Goal: Task Accomplishment & Management: Complete application form

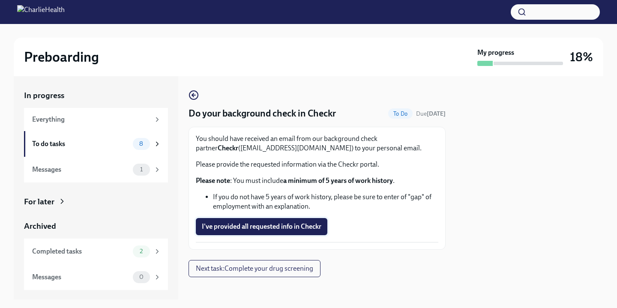
click at [270, 223] on span "I've provided all requested info in Checkr" at bounding box center [262, 226] width 120 height 9
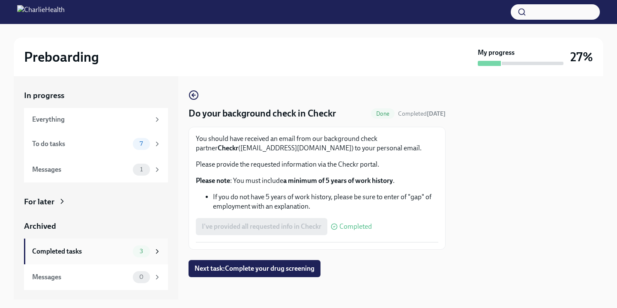
click at [90, 252] on div "Completed tasks" at bounding box center [80, 251] width 97 height 9
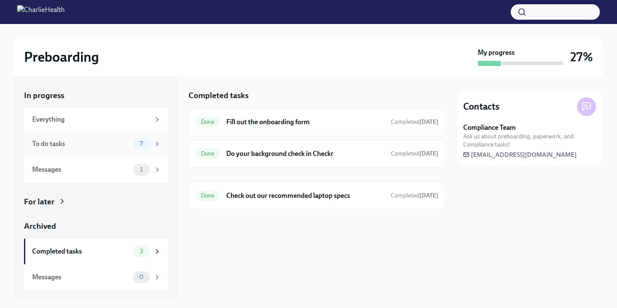
click at [98, 141] on div "To do tasks" at bounding box center [80, 143] width 97 height 9
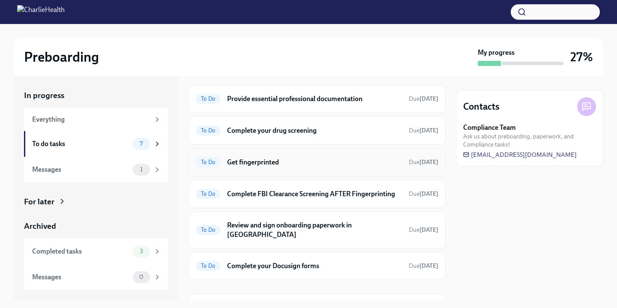
scroll to position [5, 0]
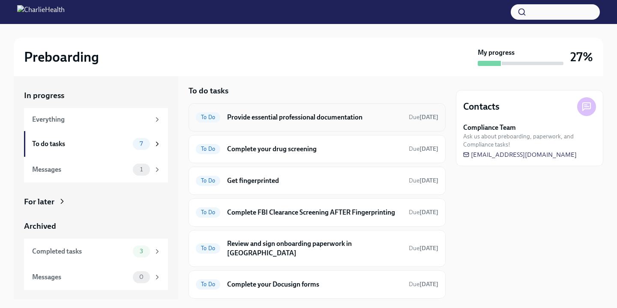
click at [345, 114] on h6 "Provide essential professional documentation" at bounding box center [314, 117] width 175 height 9
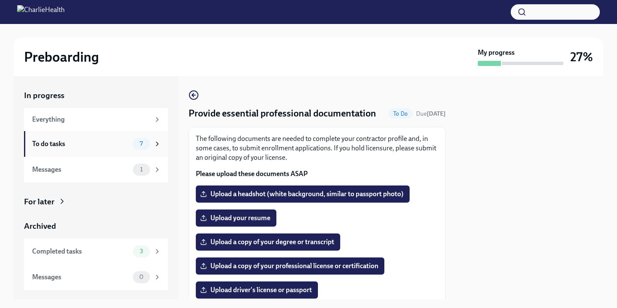
click at [99, 142] on div "To do tasks" at bounding box center [80, 143] width 97 height 9
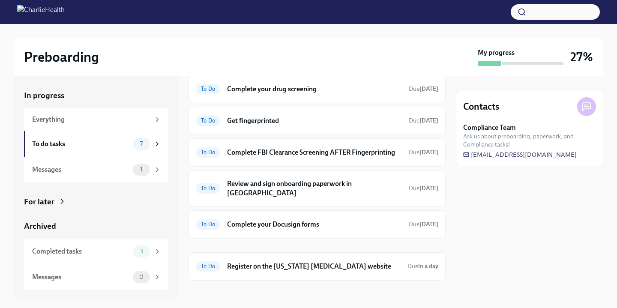
scroll to position [64, 0]
click at [270, 220] on h6 "Complete your Docusign forms" at bounding box center [314, 224] width 175 height 9
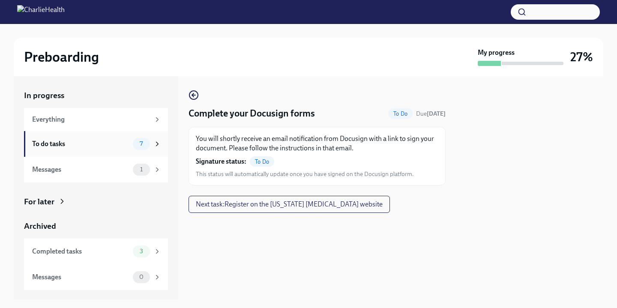
click at [124, 144] on div "To do tasks" at bounding box center [80, 143] width 97 height 9
